Goal: Task Accomplishment & Management: Complete application form

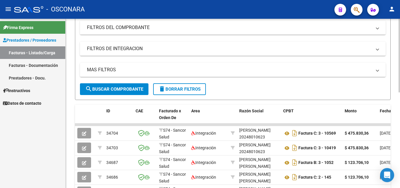
scroll to position [7, 0]
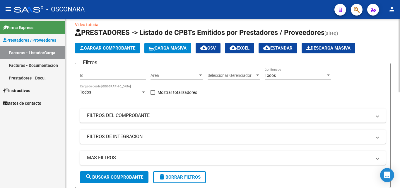
click at [110, 50] on span "Cargar Comprobante" at bounding box center [108, 47] width 56 height 5
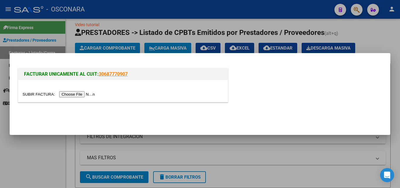
click at [74, 96] on input "file" at bounding box center [60, 94] width 74 height 6
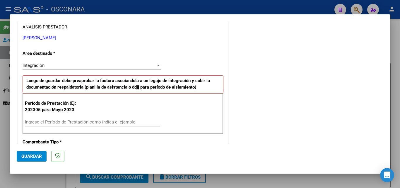
scroll to position [117, 0]
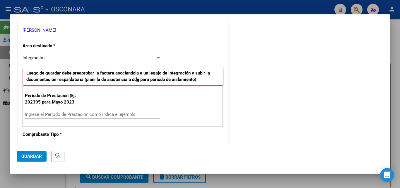
click at [53, 115] on input "Ingrese el Período de Prestación como indica el ejemplo" at bounding box center [92, 114] width 135 height 5
type input "202507"
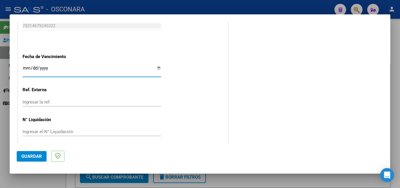
scroll to position [393, 0]
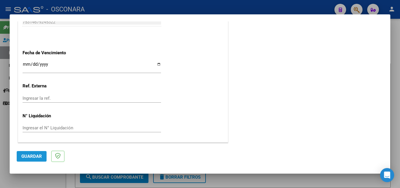
click at [29, 158] on span "Guardar" at bounding box center [31, 156] width 21 height 5
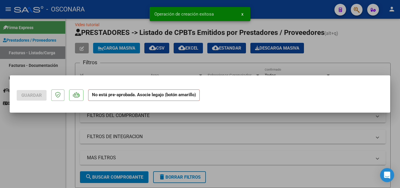
scroll to position [0, 0]
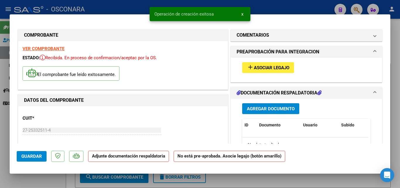
click at [279, 69] on span "Asociar Legajo" at bounding box center [271, 67] width 35 height 5
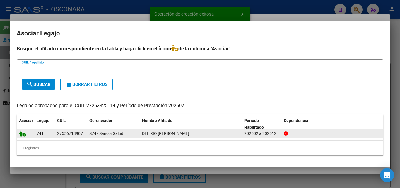
click at [22, 135] on icon at bounding box center [22, 133] width 7 height 6
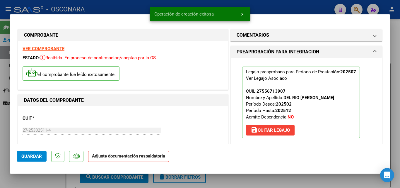
scroll to position [117, 0]
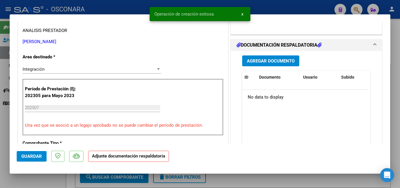
click at [272, 61] on span "Agregar Documento" at bounding box center [271, 60] width 48 height 5
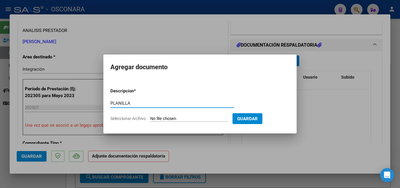
type input "PLANILLA"
click at [180, 117] on input "Seleccionar Archivo" at bounding box center [189, 119] width 78 height 6
type input "C:\fakepath\PLANILLA JULIO.pdf"
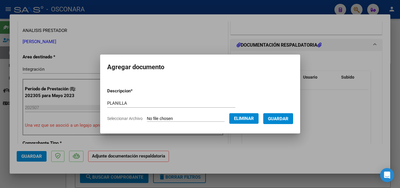
click at [289, 120] on span "Guardar" at bounding box center [278, 118] width 21 height 5
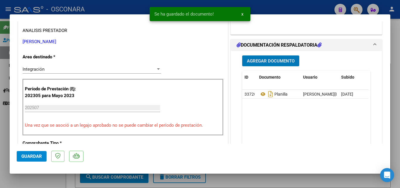
click at [34, 157] on span "Guardar" at bounding box center [31, 156] width 21 height 5
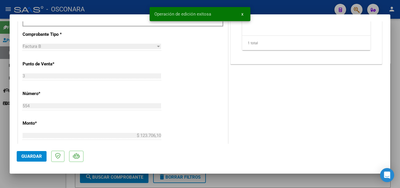
scroll to position [234, 0]
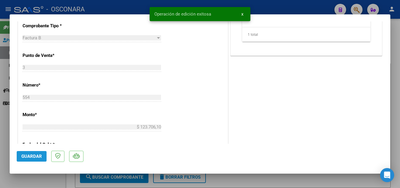
click at [37, 157] on span "Guardar" at bounding box center [31, 156] width 21 height 5
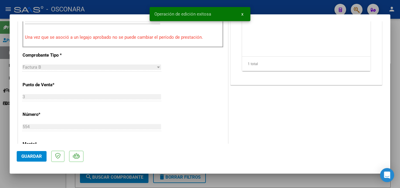
type input "$ 0,00"
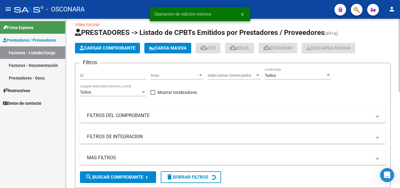
click at [117, 47] on span "Cargar Comprobante" at bounding box center [108, 47] width 56 height 5
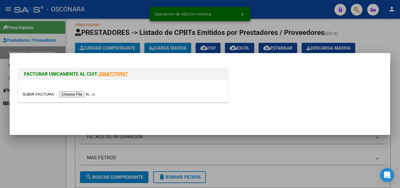
click at [92, 94] on input "file" at bounding box center [60, 94] width 74 height 6
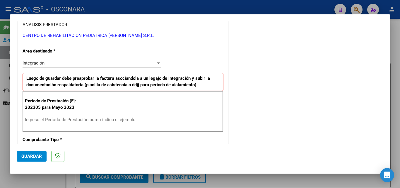
scroll to position [117, 0]
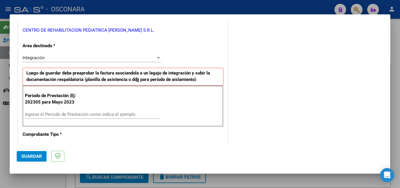
click at [70, 116] on input "Ingrese el Período de Prestación como indica el ejemplo" at bounding box center [92, 114] width 135 height 5
type input "202507"
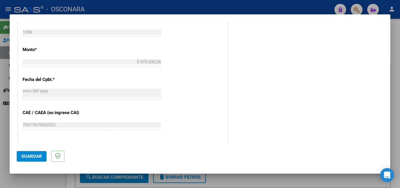
scroll to position [276, 0]
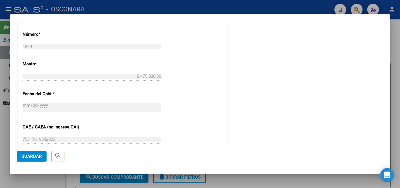
click at [32, 159] on button "Guardar" at bounding box center [32, 156] width 30 height 11
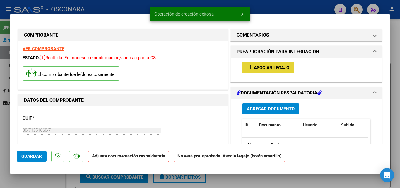
click at [284, 68] on span "Asociar Legajo" at bounding box center [271, 67] width 35 height 5
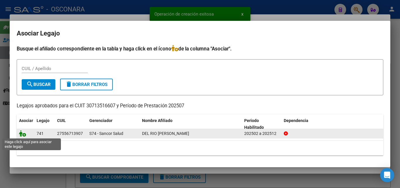
click at [24, 134] on icon at bounding box center [22, 133] width 7 height 6
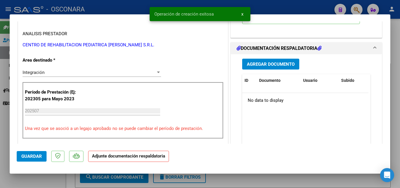
scroll to position [117, 0]
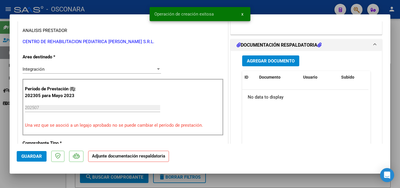
click at [265, 57] on button "Agregar Documento" at bounding box center [270, 60] width 57 height 11
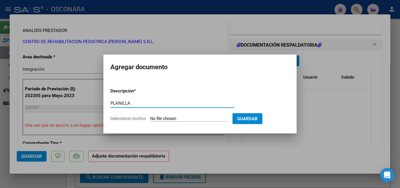
type input "PLANILLA"
click at [170, 116] on input "Seleccionar Archivo" at bounding box center [189, 119] width 78 height 6
type input "C:\fakepath\PLANILLA JULIO.pdf"
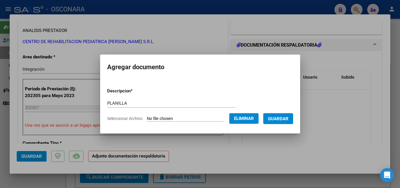
click at [284, 116] on span "Guardar" at bounding box center [278, 118] width 21 height 5
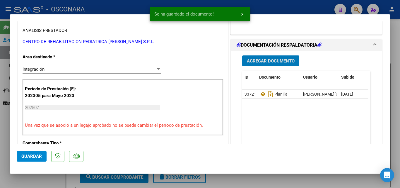
click at [32, 155] on span "Guardar" at bounding box center [31, 156] width 21 height 5
type input "$ 0,00"
